Goal: Task Accomplishment & Management: Complete application form

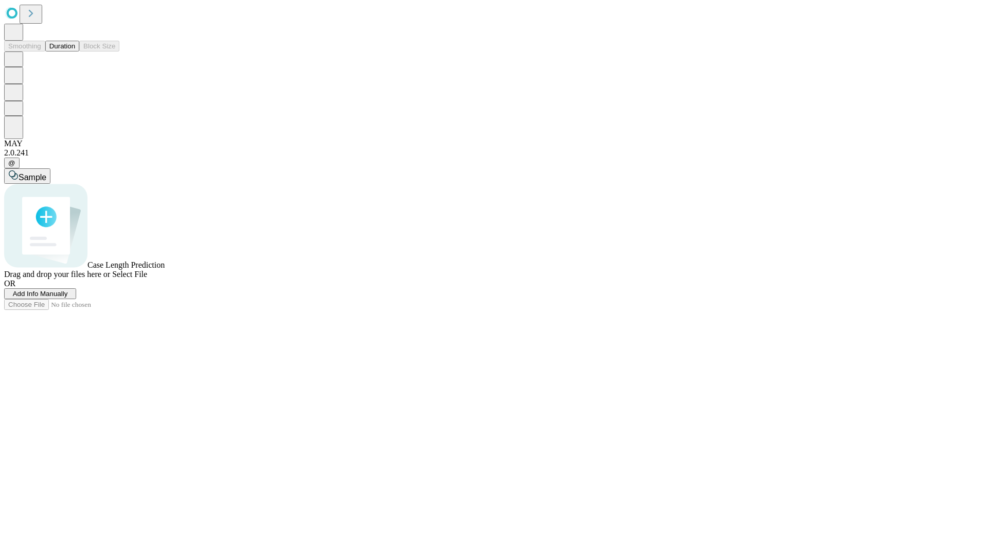
click at [68, 297] on span "Add Info Manually" at bounding box center [40, 294] width 55 height 8
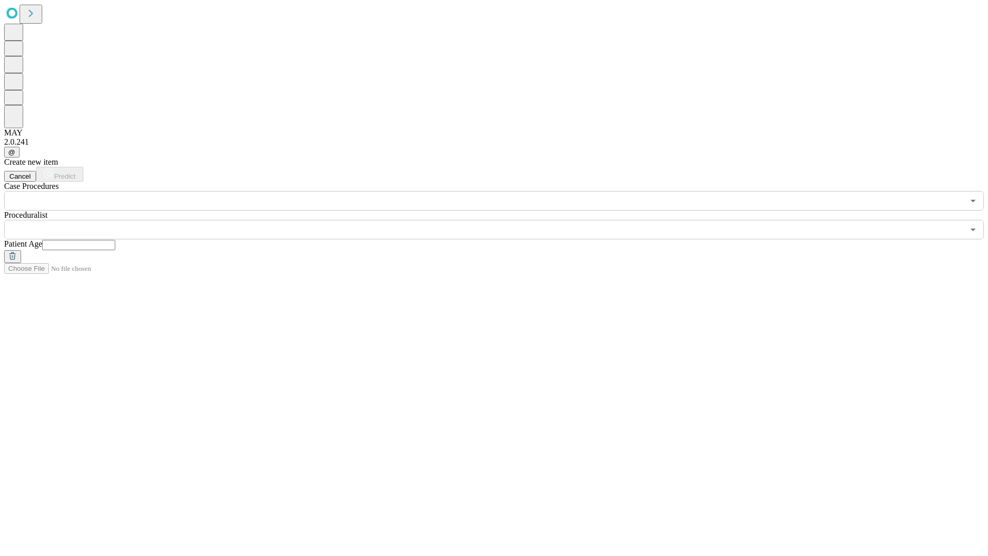
click at [115, 240] on input "text" at bounding box center [78, 245] width 73 height 10
type input "*"
click at [501, 220] on input "text" at bounding box center [484, 230] width 960 height 20
